Goal: Information Seeking & Learning: Learn about a topic

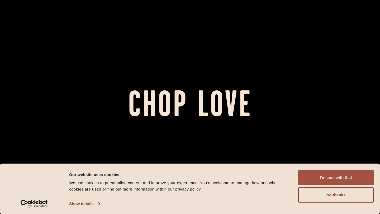
click at [330, 182] on button "I'm cool with that" at bounding box center [336, 177] width 76 height 15
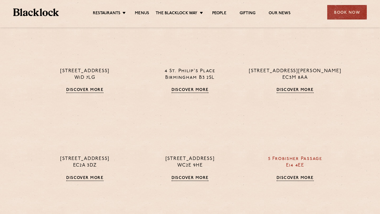
scroll to position [398, 0]
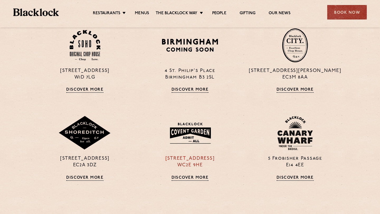
click at [184, 179] on link "Discover More" at bounding box center [190, 178] width 37 height 5
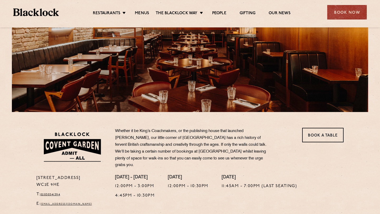
scroll to position [74, 0]
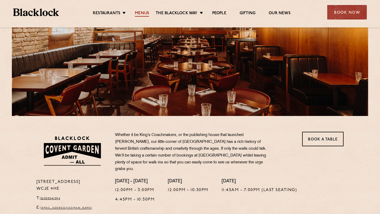
click at [141, 14] on link "Menus" at bounding box center [142, 14] width 14 height 6
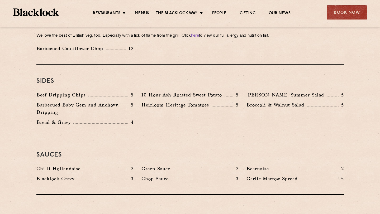
scroll to position [774, 0]
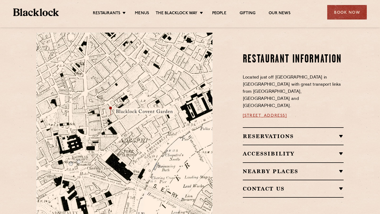
scroll to position [272, 0]
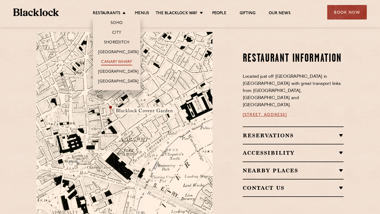
click at [109, 62] on link "Canary Wharf" at bounding box center [116, 63] width 31 height 6
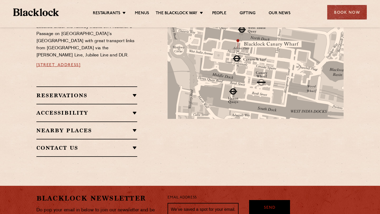
scroll to position [315, 0]
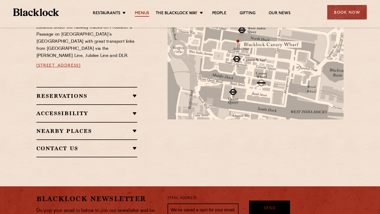
click at [143, 14] on link "Menus" at bounding box center [142, 14] width 14 height 6
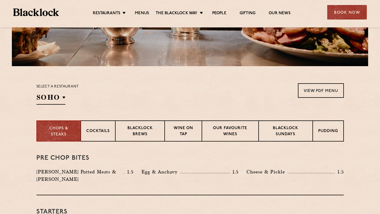
scroll to position [141, 0]
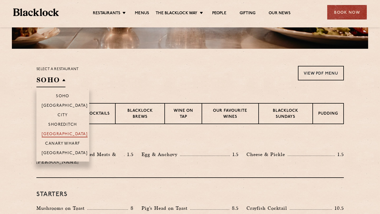
click at [64, 136] on p "[GEOGRAPHIC_DATA]" at bounding box center [65, 134] width 46 height 5
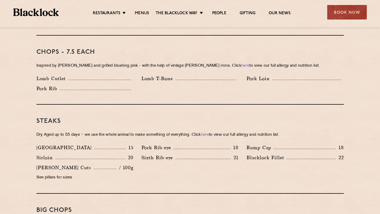
scroll to position [427, 0]
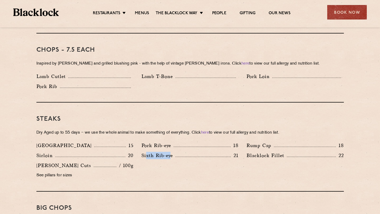
drag, startPoint x: 172, startPoint y: 149, endPoint x: 146, endPoint y: 149, distance: 26.2
click at [146, 152] on p "Sixth Rib-eye" at bounding box center [159, 155] width 34 height 7
click at [169, 160] on div "Denver 15 Pork Rib-eye 18 Rump Cap 18 Sirloin 20 21 22" at bounding box center [190, 162] width 316 height 40
drag, startPoint x: 172, startPoint y: 148, endPoint x: 140, endPoint y: 150, distance: 32.2
click at [140, 152] on div "Sixth Rib-eye 21" at bounding box center [190, 157] width 105 height 10
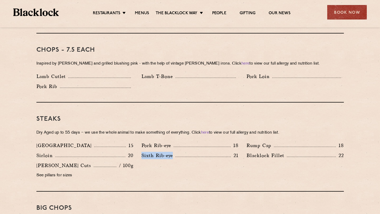
copy p "Sixth Rib-eye"
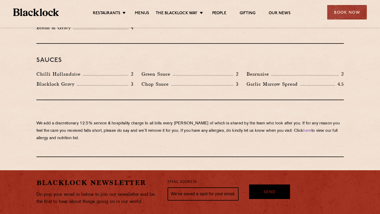
scroll to position [887, 0]
